Goal: Information Seeking & Learning: Learn about a topic

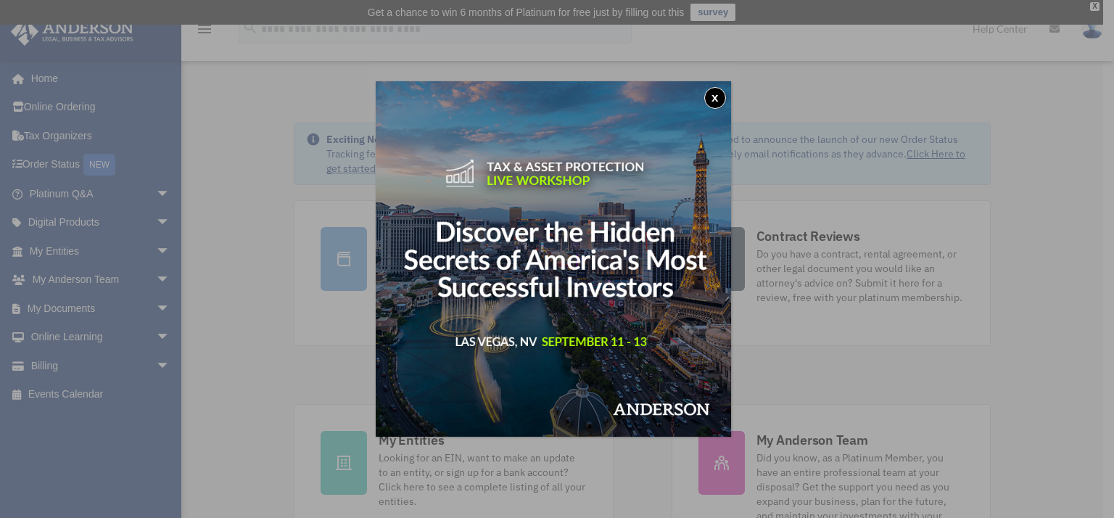
click at [720, 100] on button "x" at bounding box center [715, 98] width 22 height 22
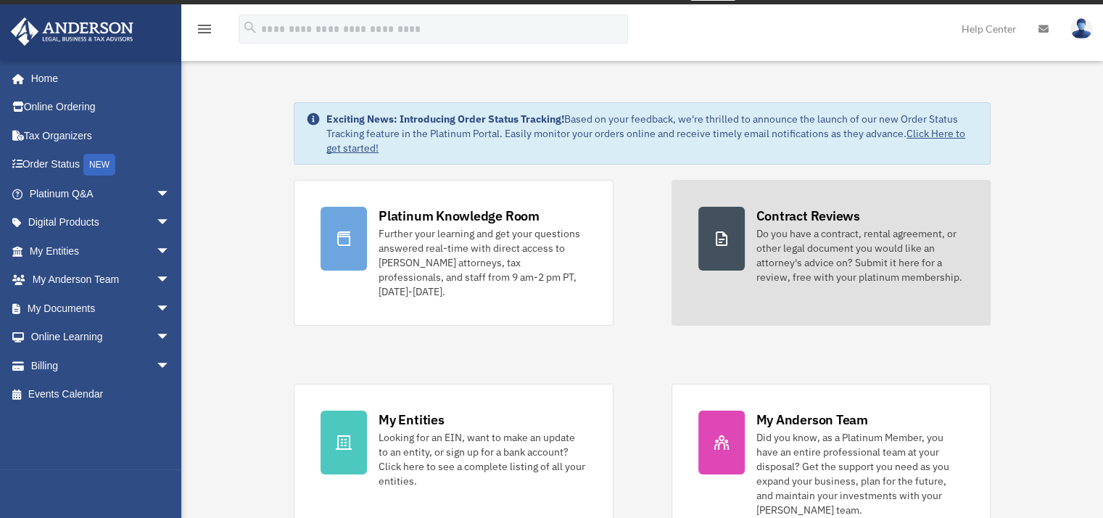
scroll to position [20, 0]
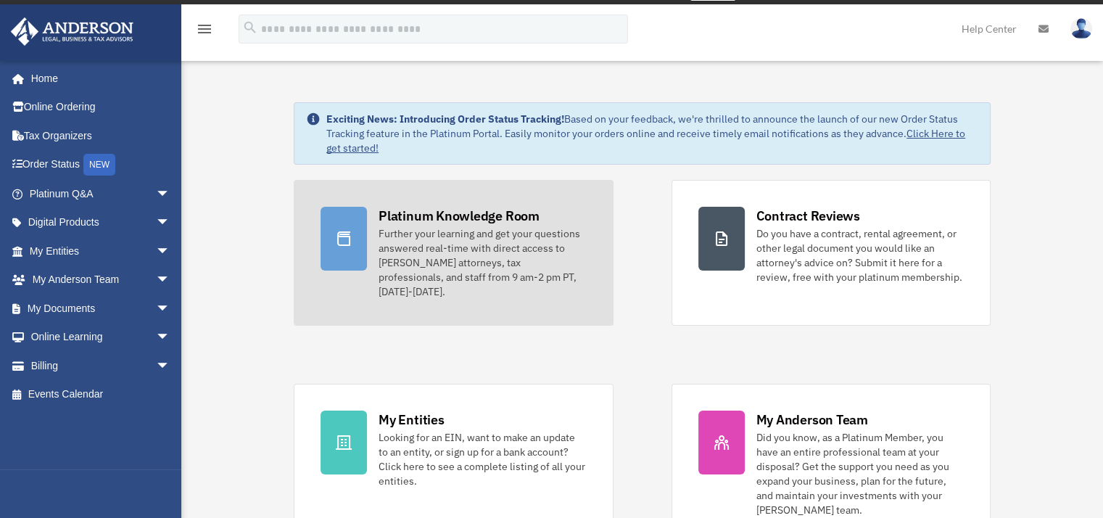
click at [405, 218] on div "Platinum Knowledge Room" at bounding box center [459, 216] width 161 height 18
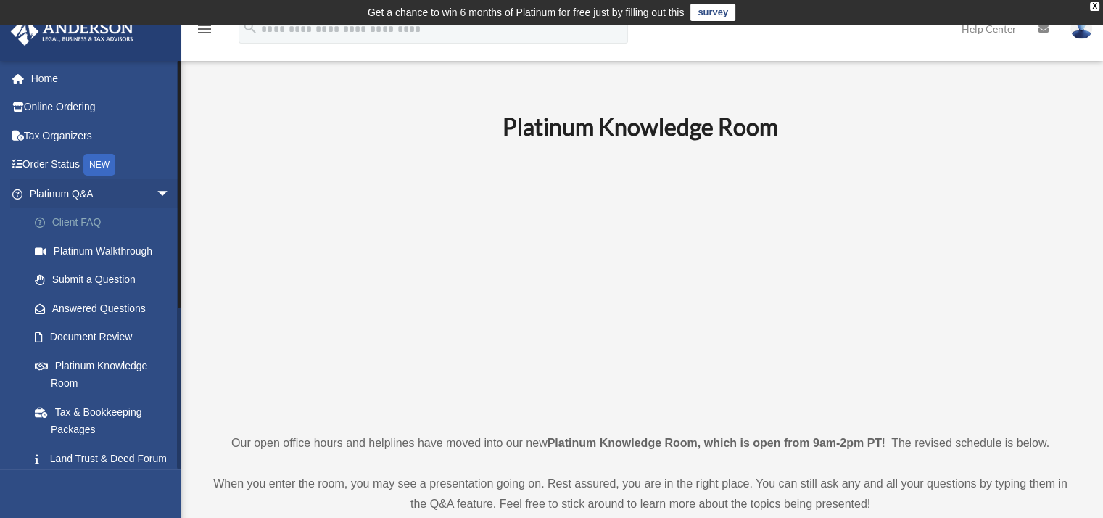
click at [75, 226] on link "Client FAQ" at bounding box center [106, 222] width 172 height 29
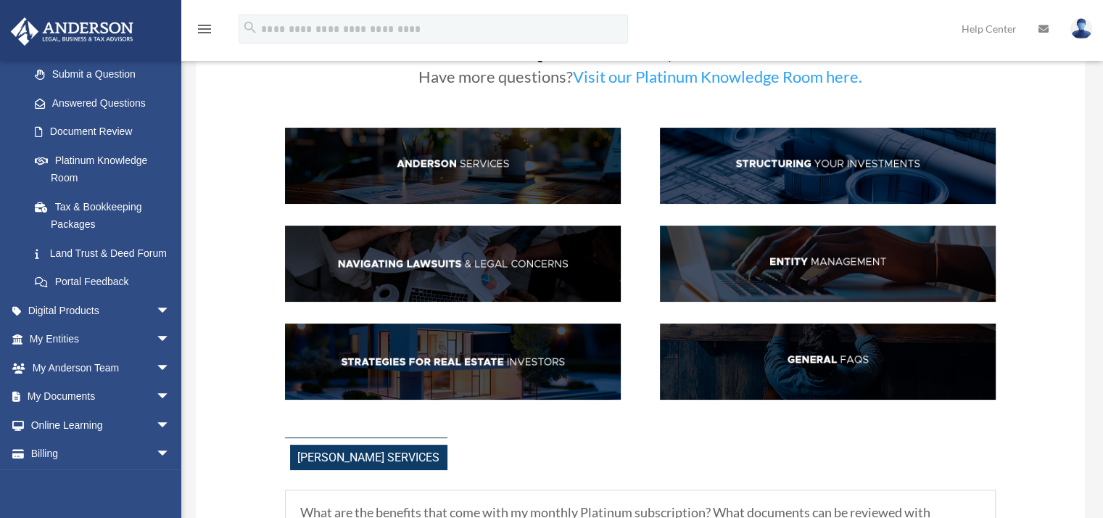
scroll to position [102, 0]
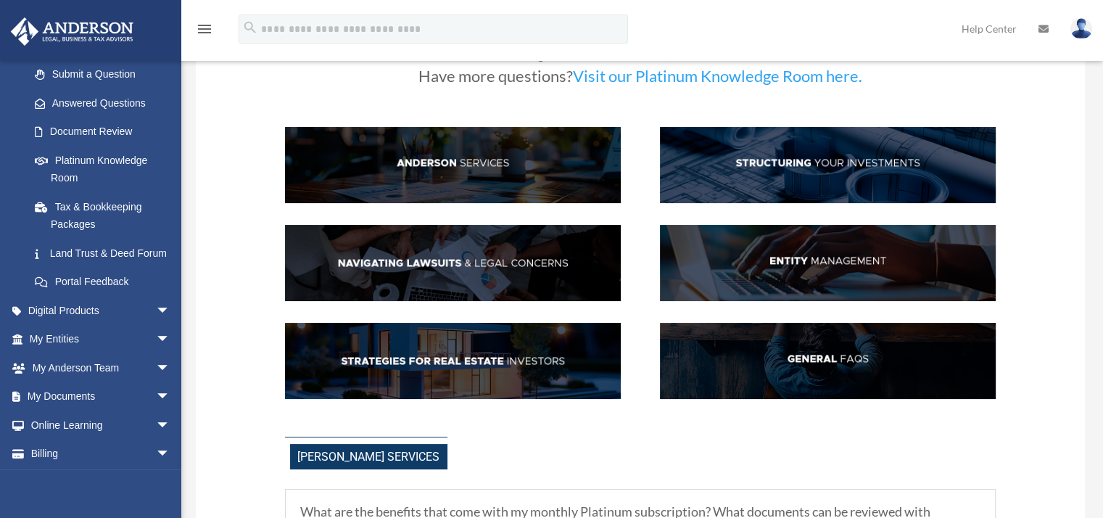
click at [729, 78] on link "Visit our Platinum Knowledge Room here." at bounding box center [717, 79] width 289 height 27
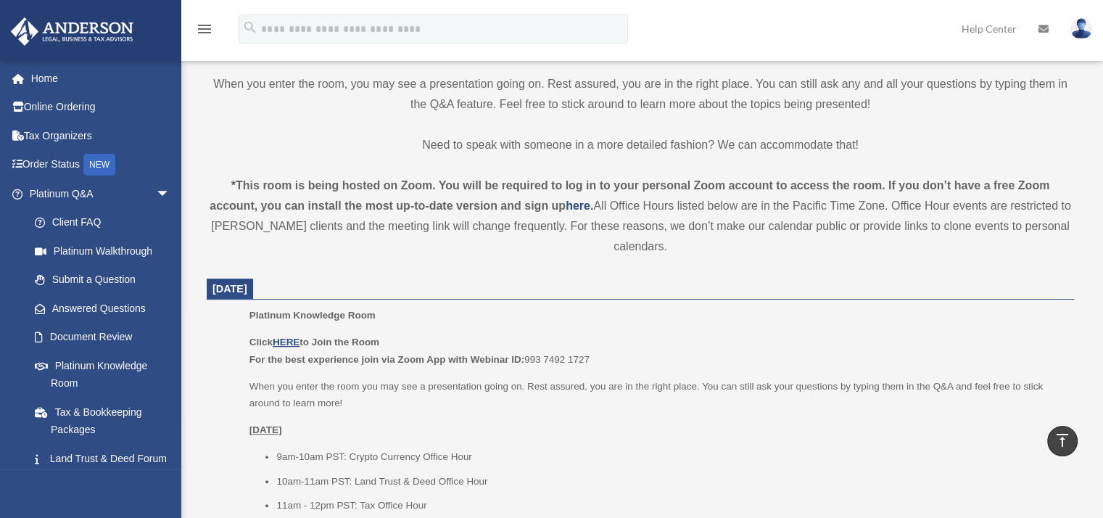
scroll to position [400, 0]
click at [293, 341] on u "HERE" at bounding box center [286, 341] width 27 height 11
